Goal: Task Accomplishment & Management: Use online tool/utility

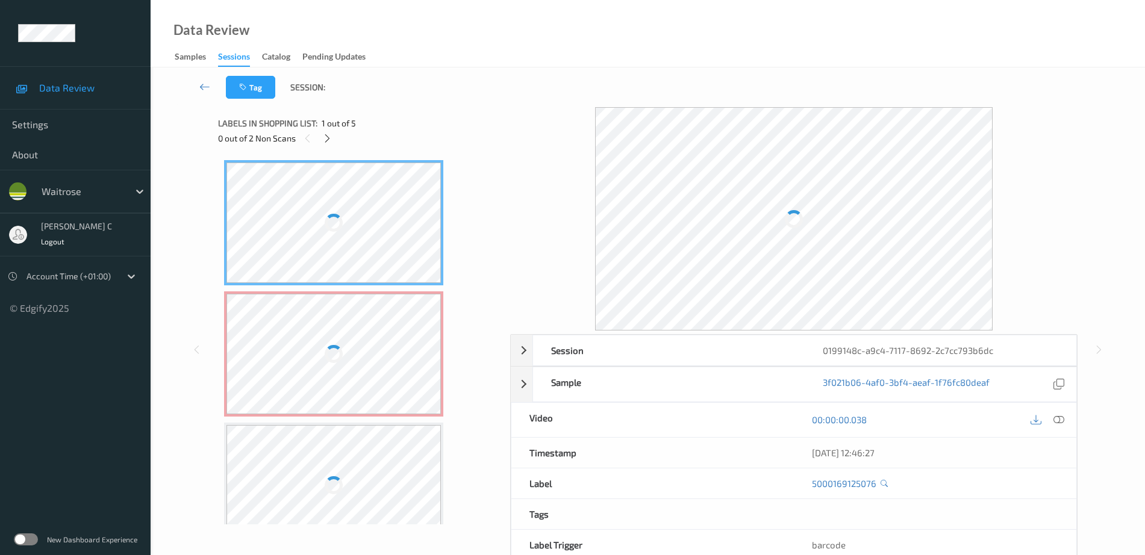
click at [349, 226] on div at bounding box center [333, 223] width 214 height 120
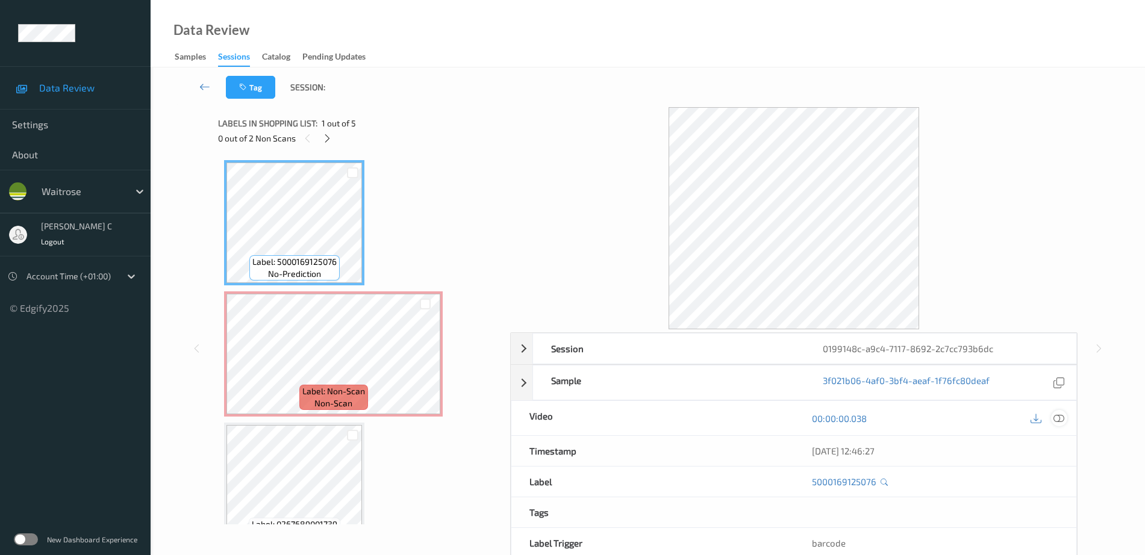
click at [1055, 417] on icon at bounding box center [1058, 418] width 11 height 11
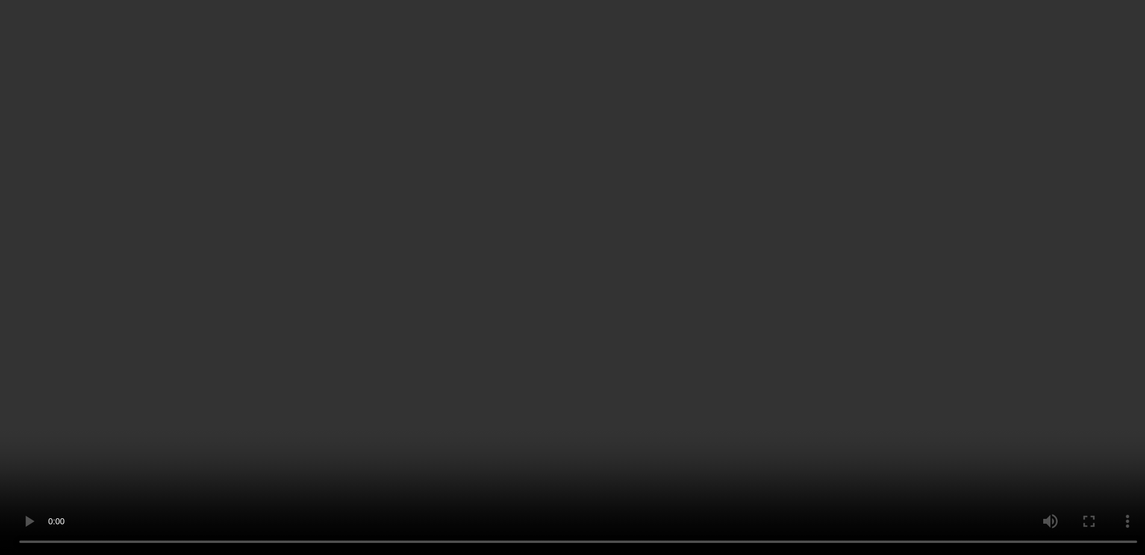
scroll to position [292, 0]
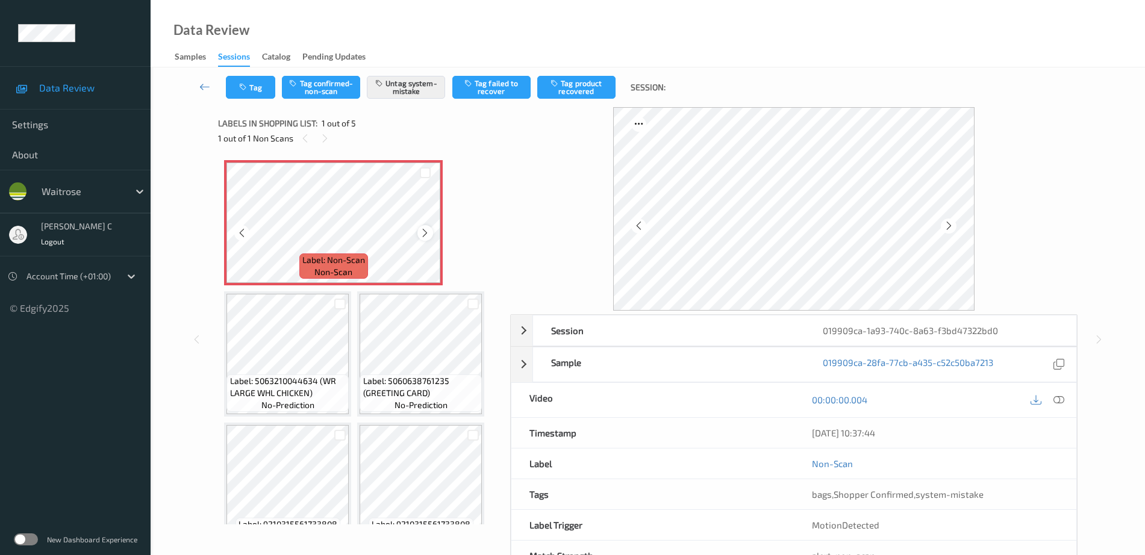
click at [426, 228] on icon at bounding box center [425, 233] width 10 height 11
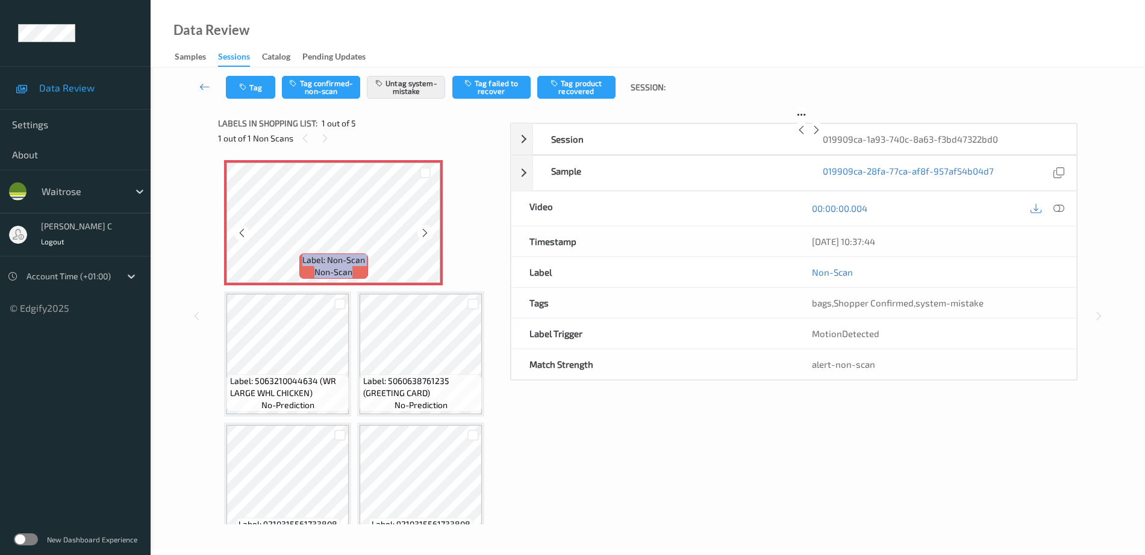
click at [426, 228] on icon at bounding box center [425, 233] width 10 height 11
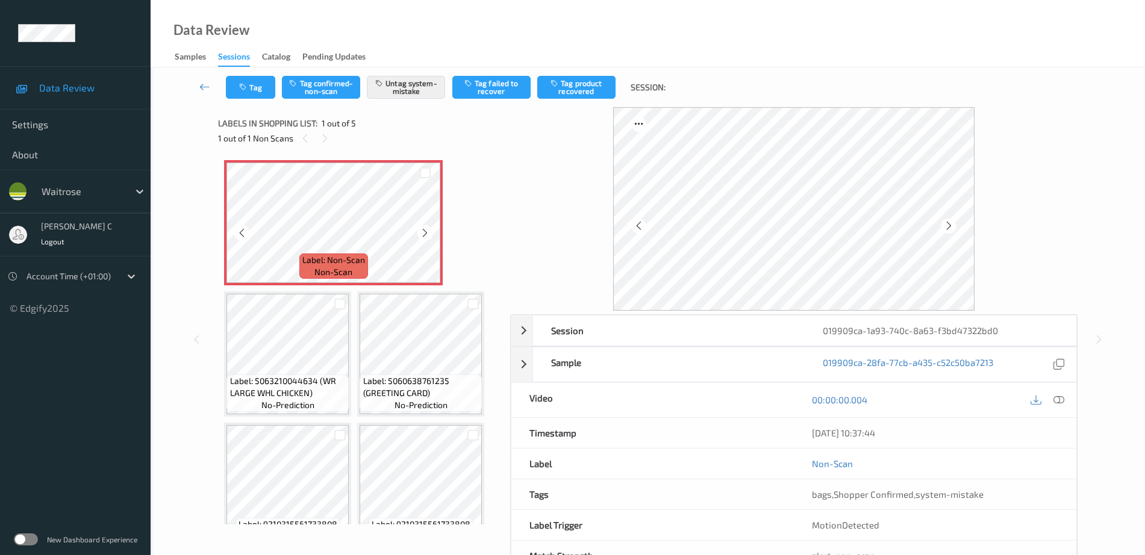
click at [426, 228] on icon at bounding box center [425, 233] width 10 height 11
click at [305, 422] on div "Label: Non-Scan non-scan Label: Non-Scan non-scan Label: 5063210044634 (WR LARG…" at bounding box center [360, 354] width 272 height 388
click at [1063, 401] on icon at bounding box center [1058, 400] width 11 height 11
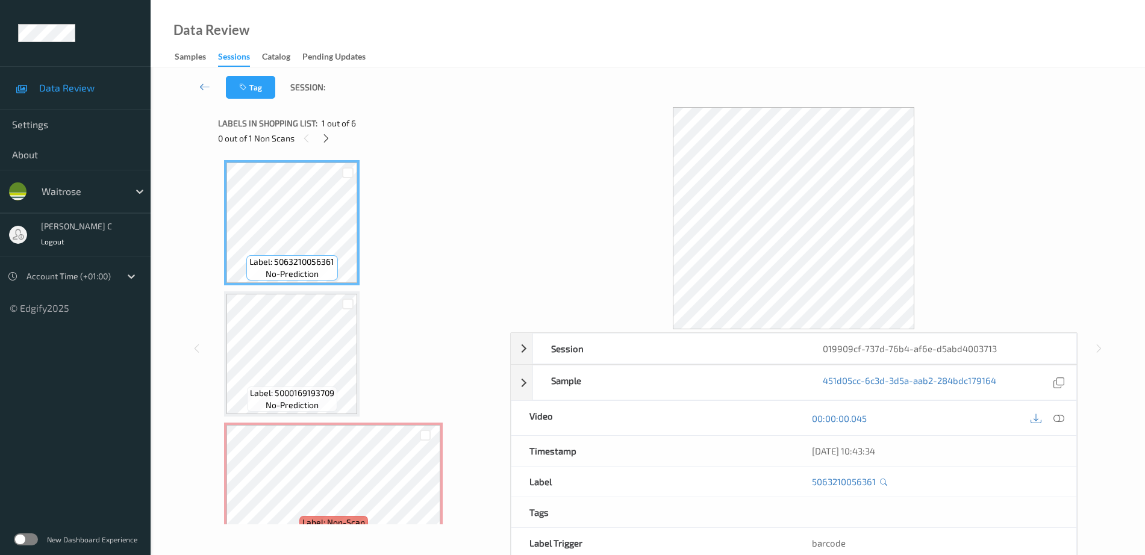
click at [323, 134] on icon at bounding box center [326, 138] width 10 height 11
click at [328, 139] on icon at bounding box center [326, 138] width 10 height 11
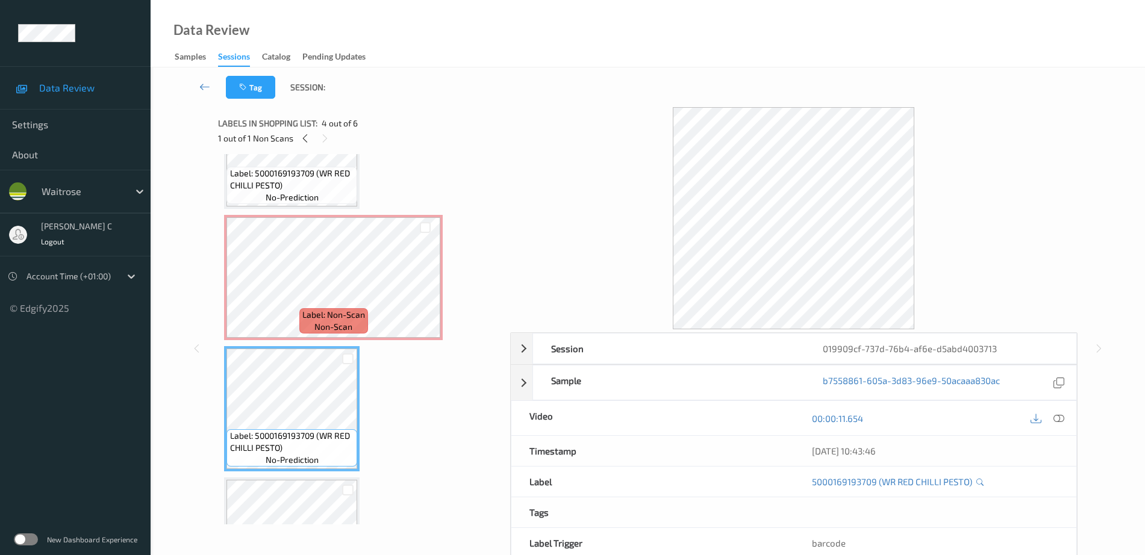
scroll to position [137, 0]
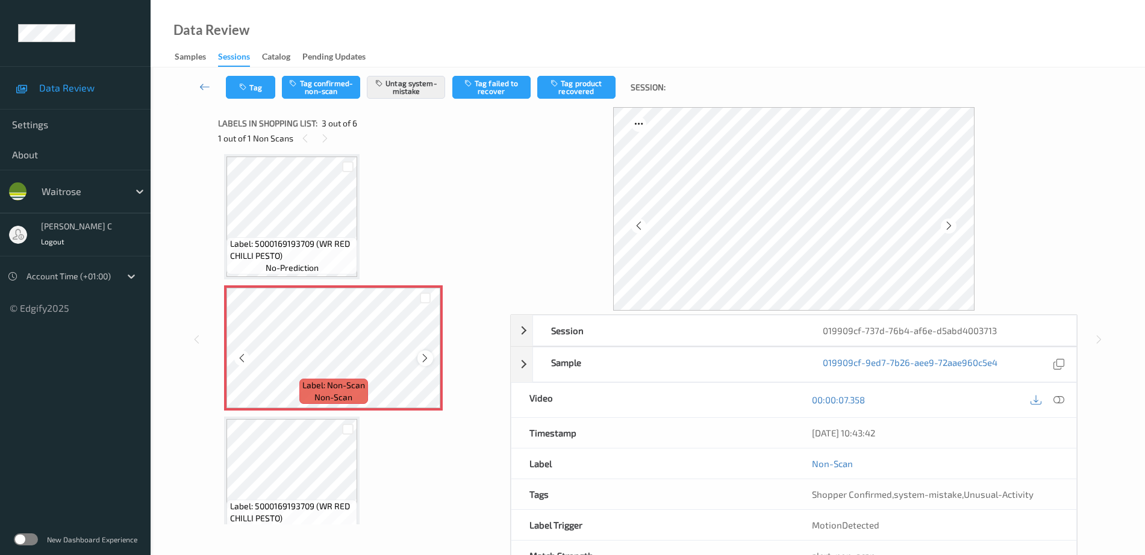
click at [422, 360] on icon at bounding box center [425, 358] width 10 height 11
click at [302, 248] on span "Label: 5000169193709 (WR RED CHILLI PESTO)" at bounding box center [292, 250] width 125 height 24
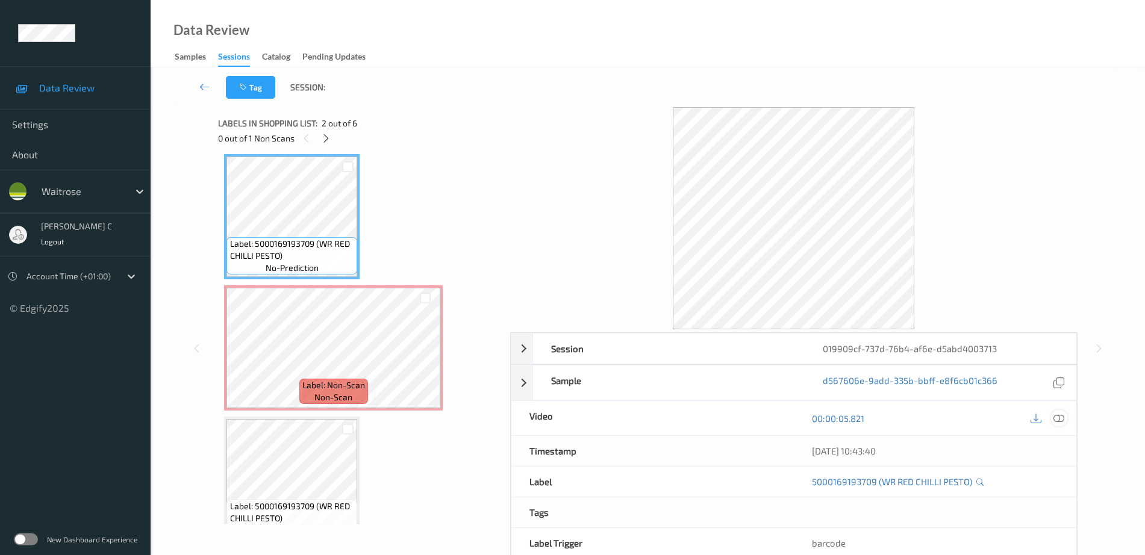
click at [1056, 422] on icon at bounding box center [1058, 418] width 11 height 11
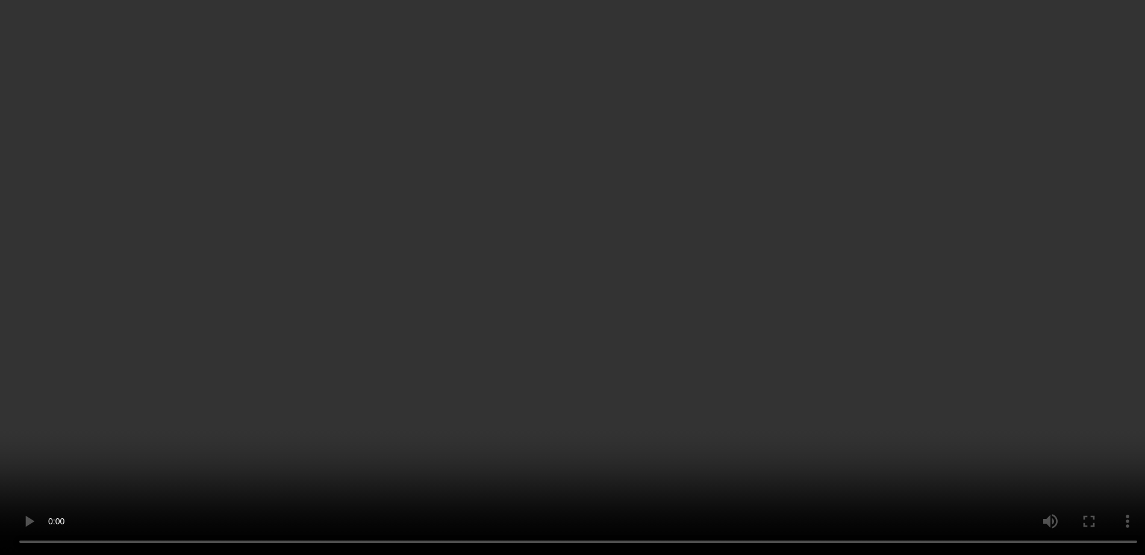
scroll to position [423, 0]
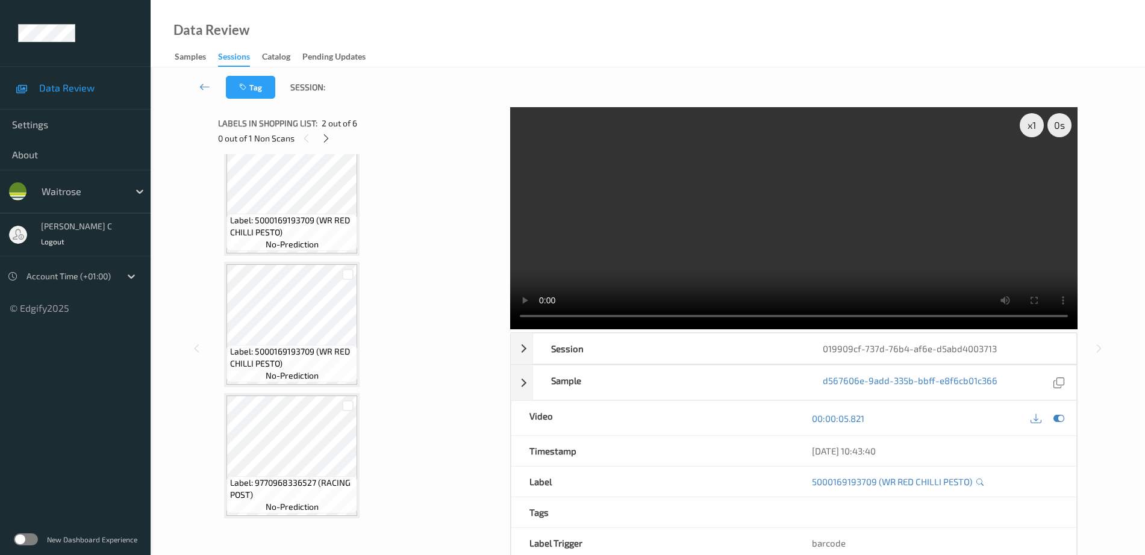
click at [293, 393] on div "Label: 9770968336527 (RACING POST) no-prediction" at bounding box center [292, 455] width 136 height 125
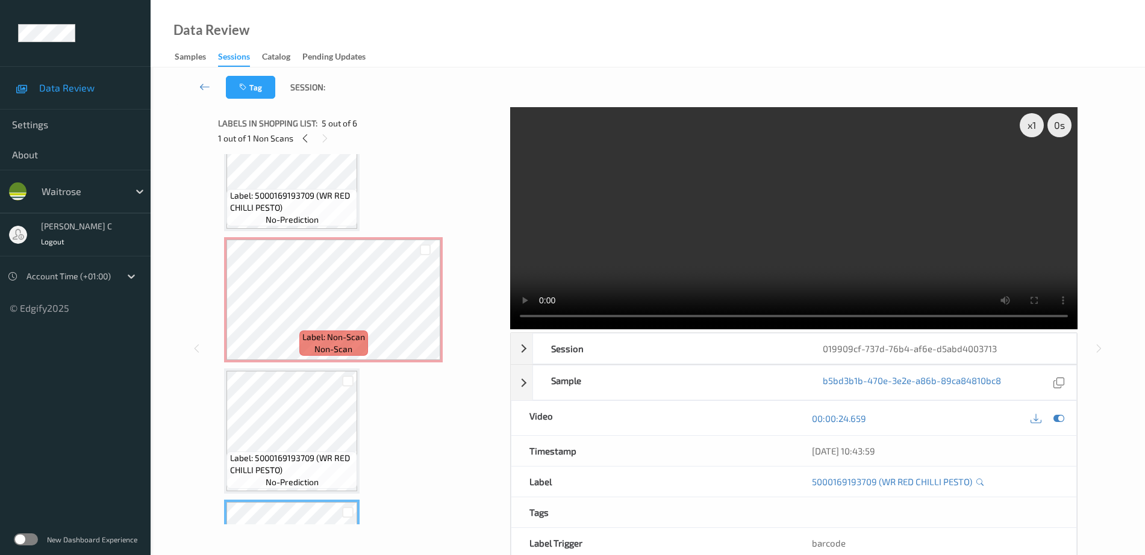
scroll to position [47, 0]
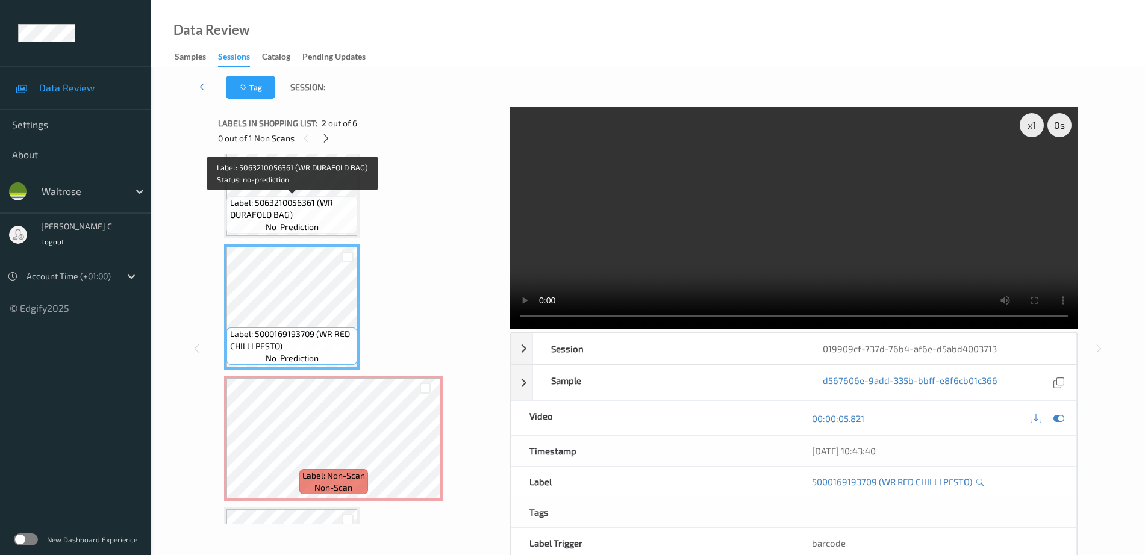
click at [278, 210] on span "Label: 5063210056361 (WR DURAFOLD BAG)" at bounding box center [292, 209] width 125 height 24
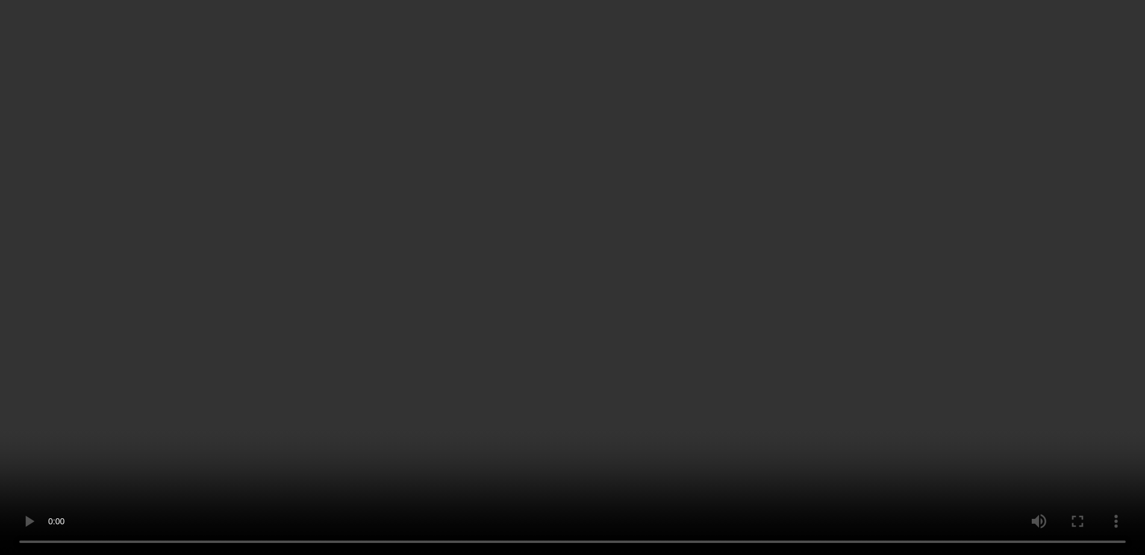
scroll to position [122, 0]
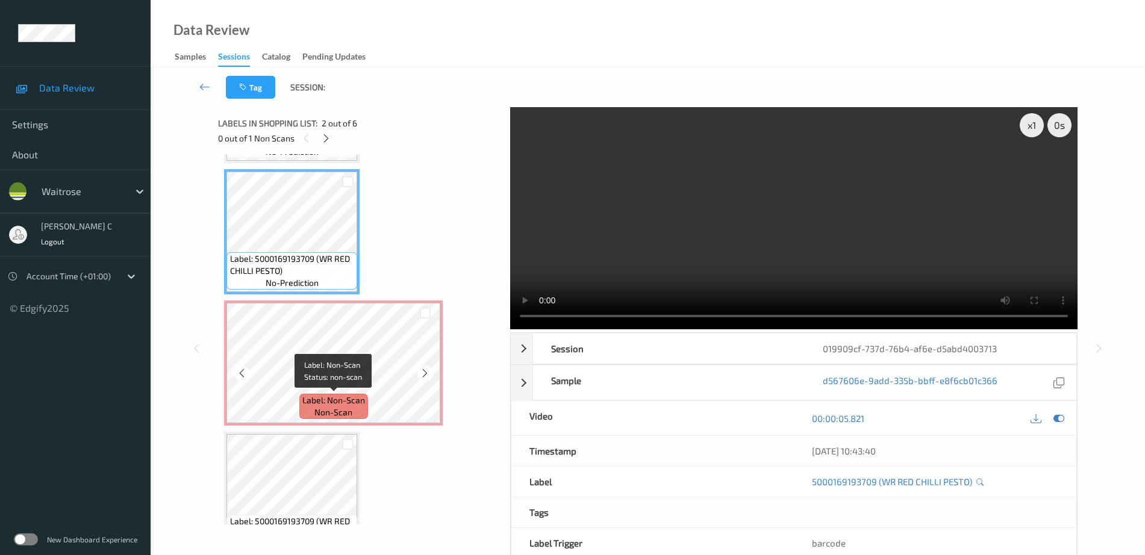
click at [308, 408] on div "Label: Non-Scan non-scan" at bounding box center [333, 406] width 69 height 25
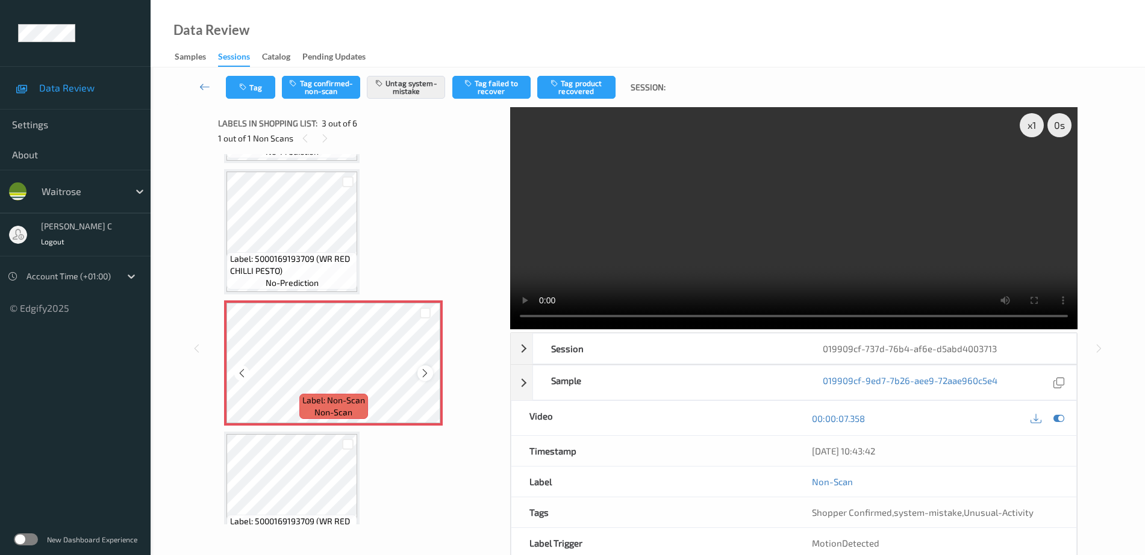
click at [422, 369] on icon at bounding box center [425, 373] width 10 height 11
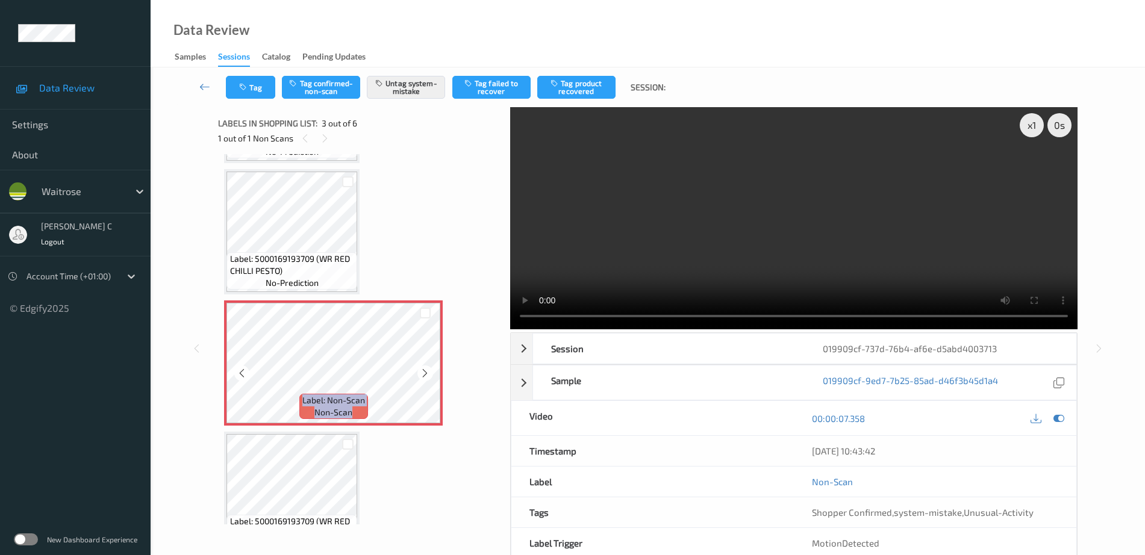
click at [422, 369] on icon at bounding box center [425, 373] width 10 height 11
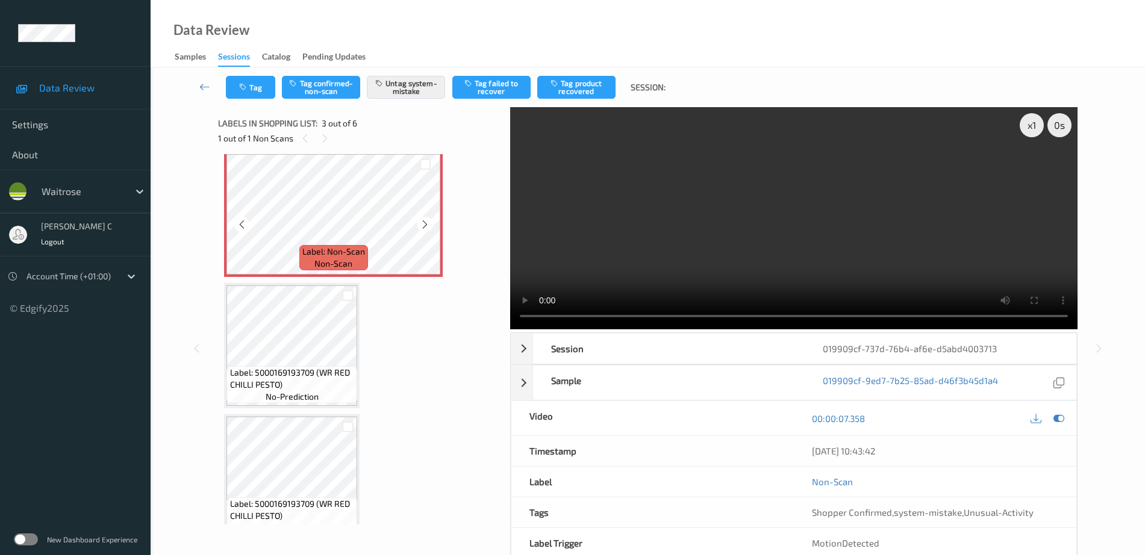
scroll to position [273, 0]
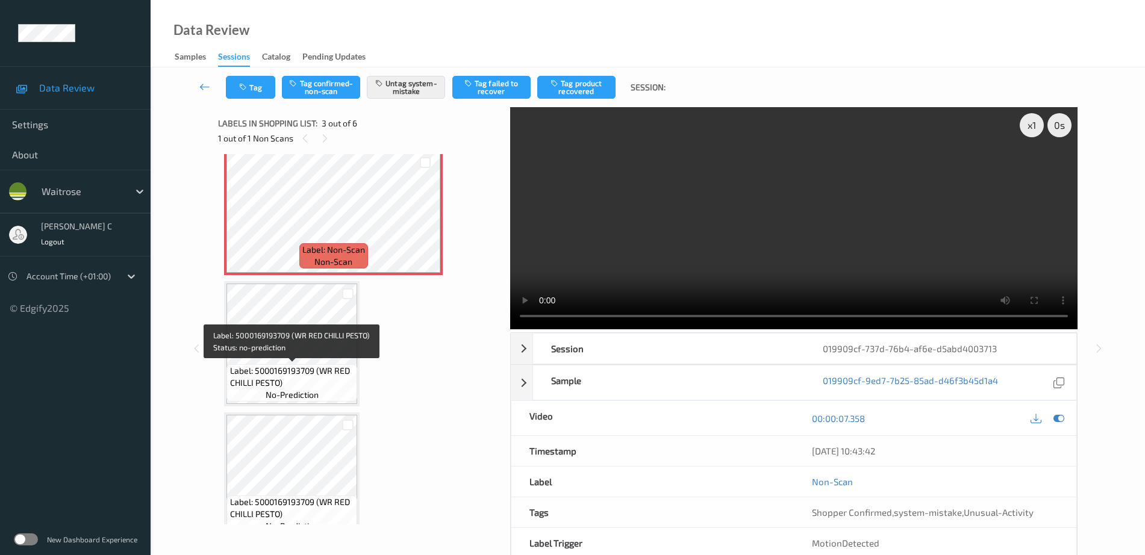
click at [306, 375] on span "Label: 5000169193709 (WR RED CHILLI PESTO)" at bounding box center [292, 377] width 125 height 24
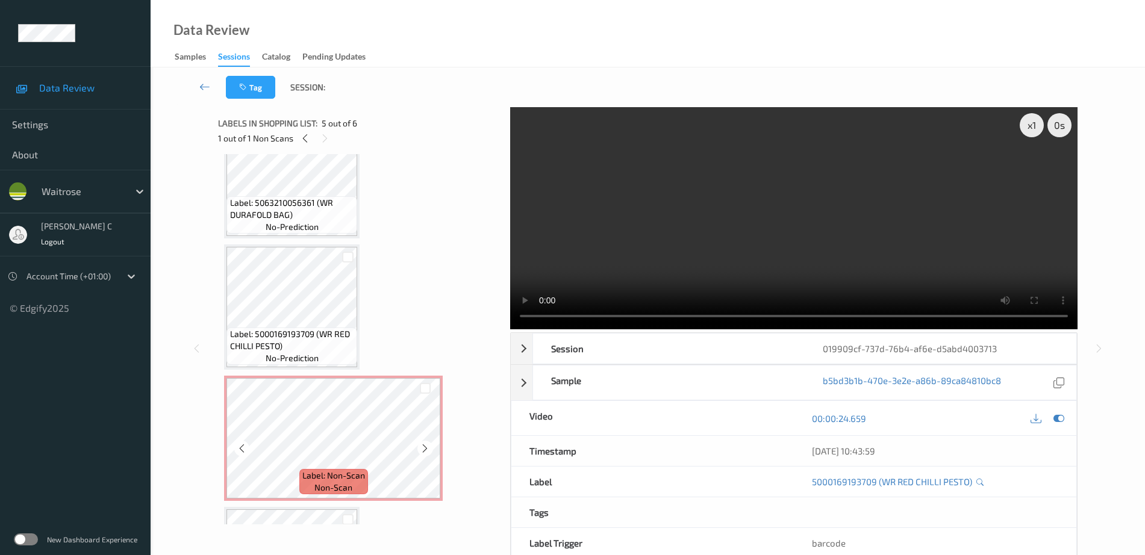
scroll to position [0, 0]
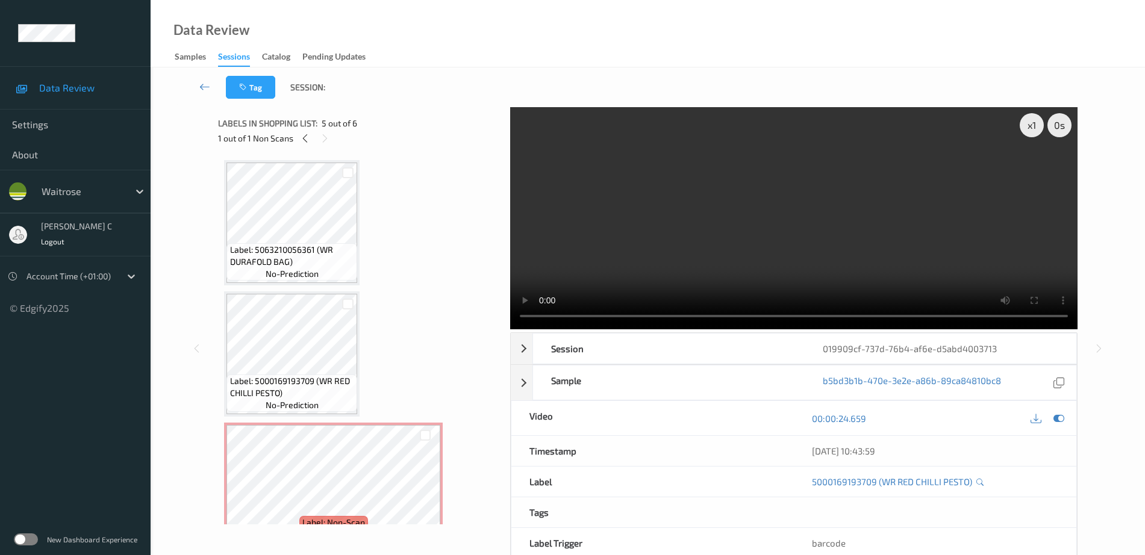
click at [287, 266] on span "Label: 5063210056361 (WR DURAFOLD BAG)" at bounding box center [292, 256] width 125 height 24
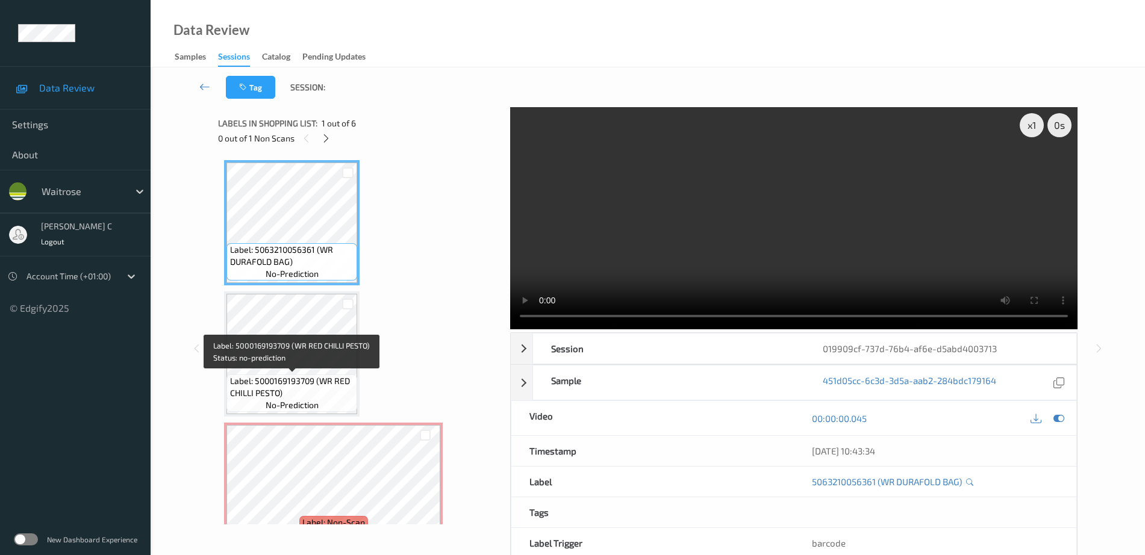
click at [278, 375] on div "Label: 5000169193709 (WR RED CHILLI PESTO) no-prediction" at bounding box center [291, 393] width 131 height 37
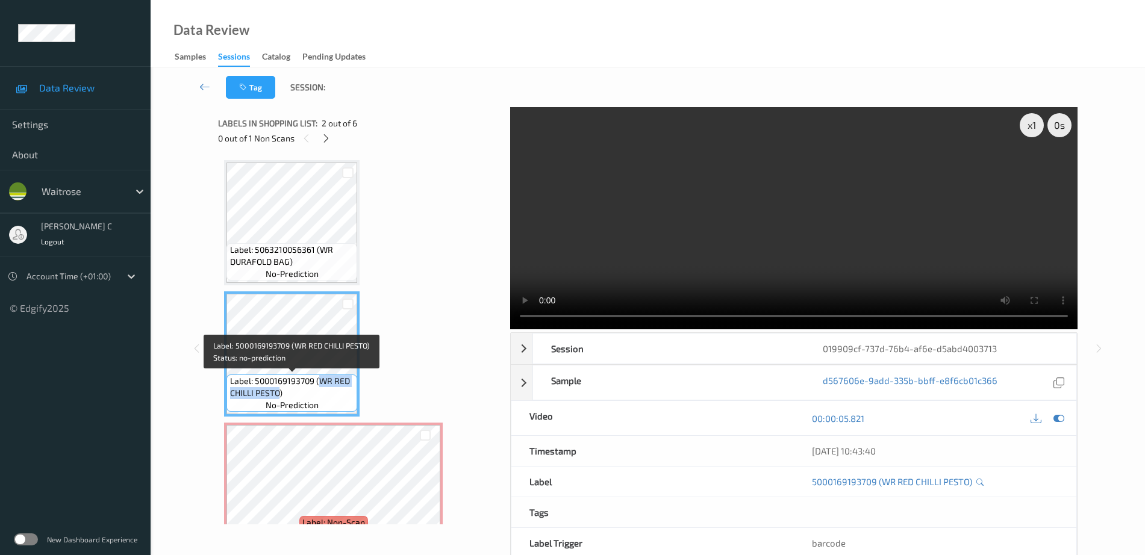
drag, startPoint x: 320, startPoint y: 377, endPoint x: 279, endPoint y: 394, distance: 44.3
click at [279, 394] on span "Label: 5000169193709 (WR RED CHILLI PESTO)" at bounding box center [292, 387] width 125 height 24
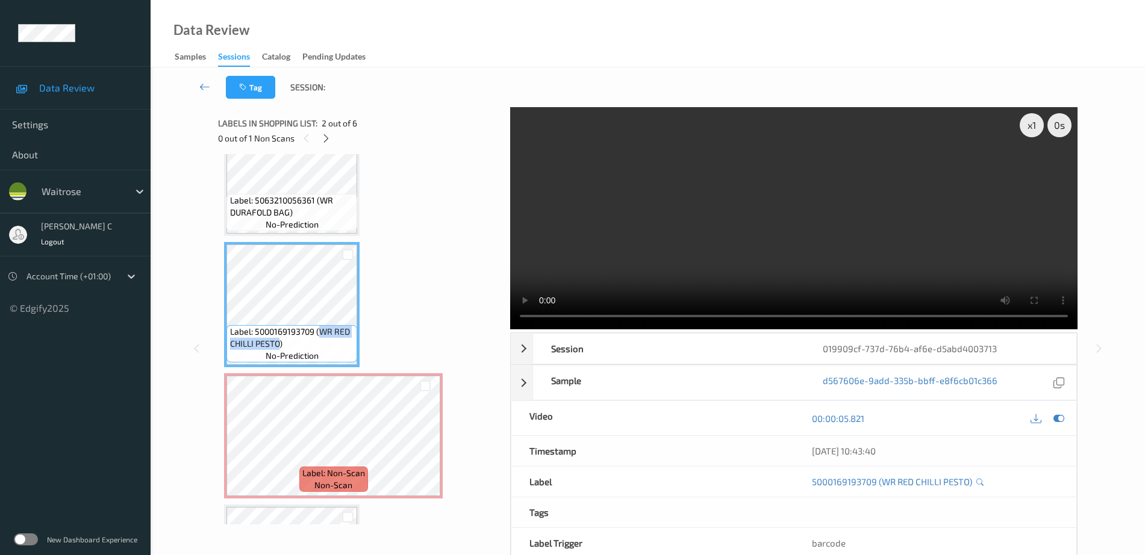
scroll to position [75, 0]
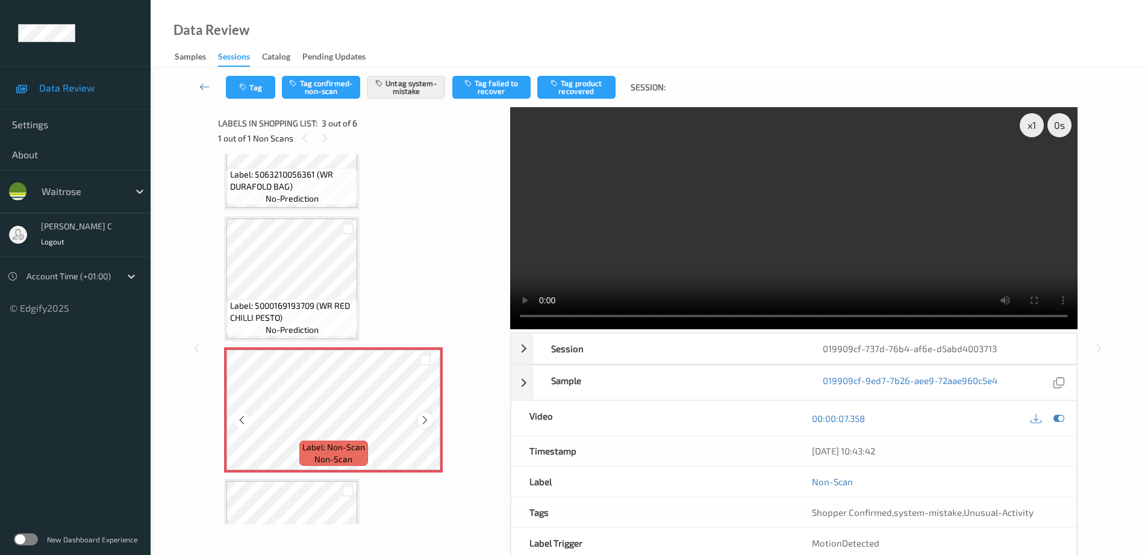
click at [424, 422] on icon at bounding box center [425, 420] width 10 height 11
click at [411, 87] on button "Untag system-mistake" at bounding box center [406, 87] width 78 height 23
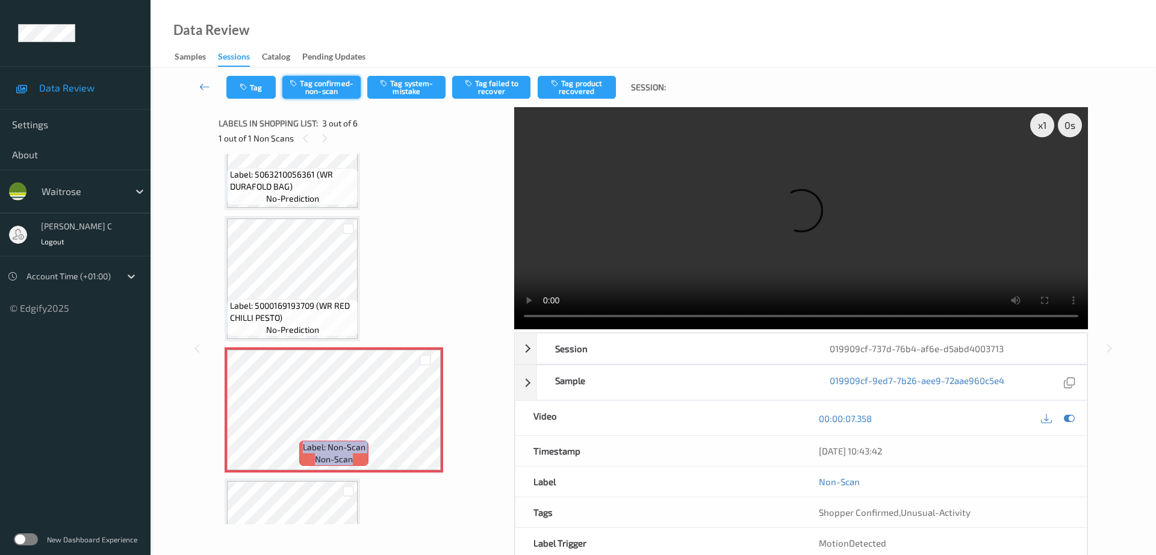
click at [319, 89] on button "Tag confirmed-non-scan" at bounding box center [321, 87] width 78 height 23
click at [498, 92] on button "Tag failed to recover" at bounding box center [491, 87] width 78 height 23
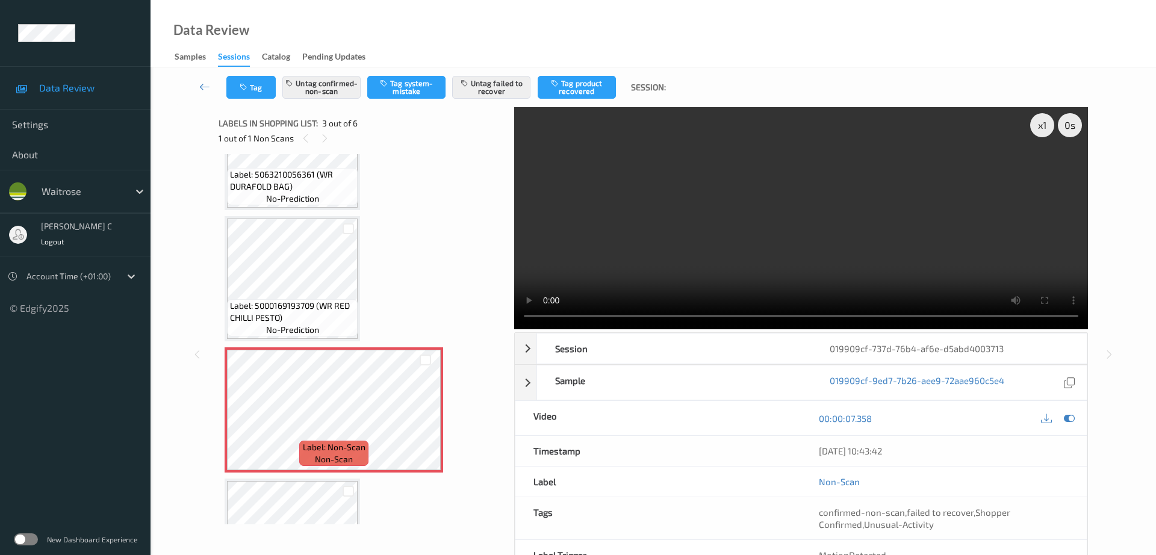
click at [519, 34] on div "Data Review Samples Sessions Catalog Pending Updates" at bounding box center [654, 33] width 1006 height 67
